Goal: Check status: Check status

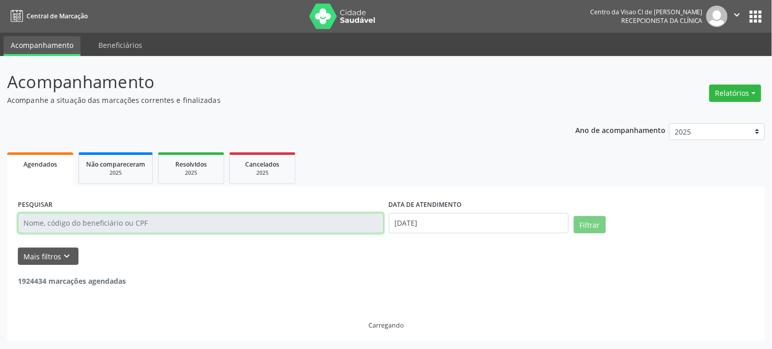
click at [92, 220] on input "text" at bounding box center [201, 223] width 366 height 20
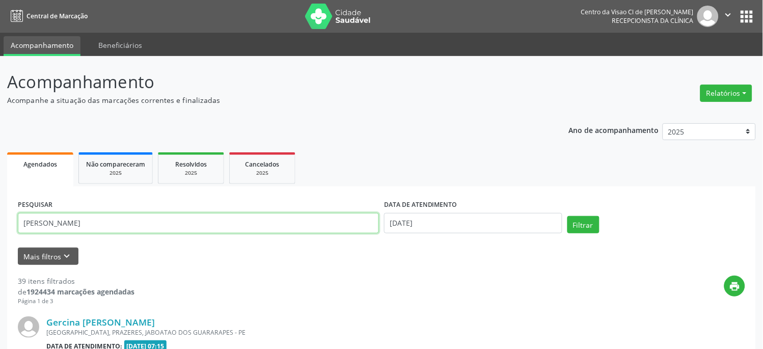
type input "[PERSON_NAME]"
click at [567, 216] on button "Filtrar" at bounding box center [583, 224] width 32 height 17
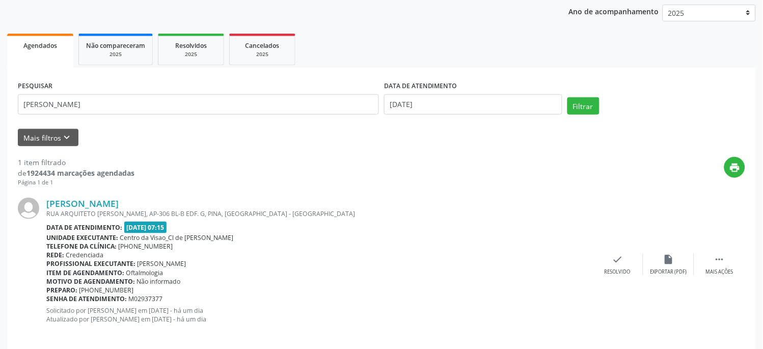
scroll to position [129, 0]
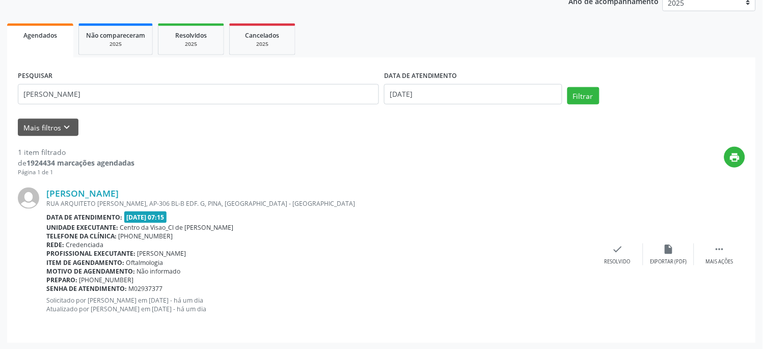
drag, startPoint x: 134, startPoint y: 215, endPoint x: 184, endPoint y: 221, distance: 50.2
click at [184, 221] on div "Data de atendimento: [DATE] 07:15" at bounding box center [319, 217] width 546 height 12
click at [380, 220] on div "Data de atendimento: [DATE] 07:15" at bounding box center [319, 217] width 546 height 12
drag, startPoint x: 166, startPoint y: 253, endPoint x: 253, endPoint y: 252, distance: 87.1
click at [253, 252] on div "Profissional executante: [PERSON_NAME]" at bounding box center [319, 253] width 546 height 9
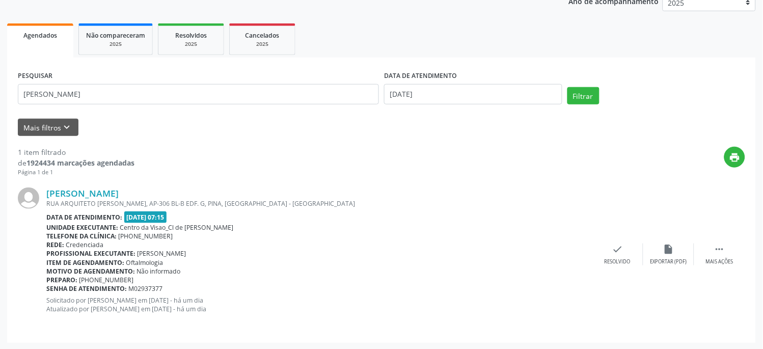
click at [394, 217] on div "Data de atendimento: [DATE] 07:15" at bounding box center [319, 217] width 546 height 12
drag, startPoint x: 153, startPoint y: 191, endPoint x: 47, endPoint y: 195, distance: 106.0
click at [47, 195] on div "[PERSON_NAME]" at bounding box center [319, 192] width 546 height 11
copy link "[PERSON_NAME]"
